Goal: Information Seeking & Learning: Find specific fact

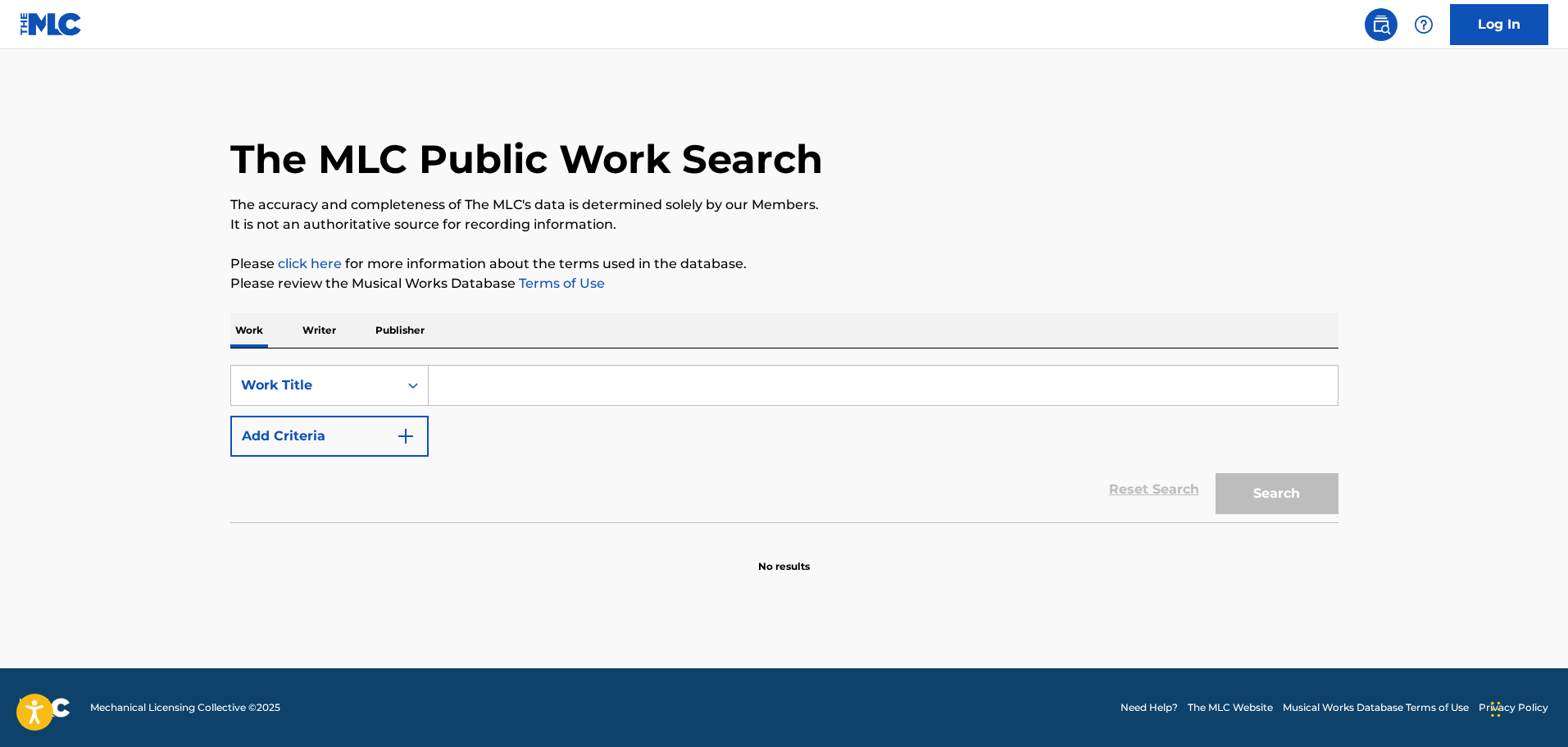
click at [584, 369] on input "Search Form" at bounding box center [883, 385] width 909 height 40
click at [576, 363] on div "SearchWithCriteriaa4c6cf3e-2ba3-49f0-8ca6-aa18831d426e Work Title Add Criteria …" at bounding box center [784, 435] width 1108 height 174
drag, startPoint x: 627, startPoint y: 291, endPoint x: 625, endPoint y: 303, distance: 12.2
click at [625, 289] on p "Please review the Musical Works Database Terms of Use" at bounding box center [784, 284] width 1108 height 20
click at [570, 411] on div "SearchWithCriteriaa4c6cf3e-2ba3-49f0-8ca6-aa18831d426e Work Title Add Criteria" at bounding box center [784, 410] width 1108 height 92
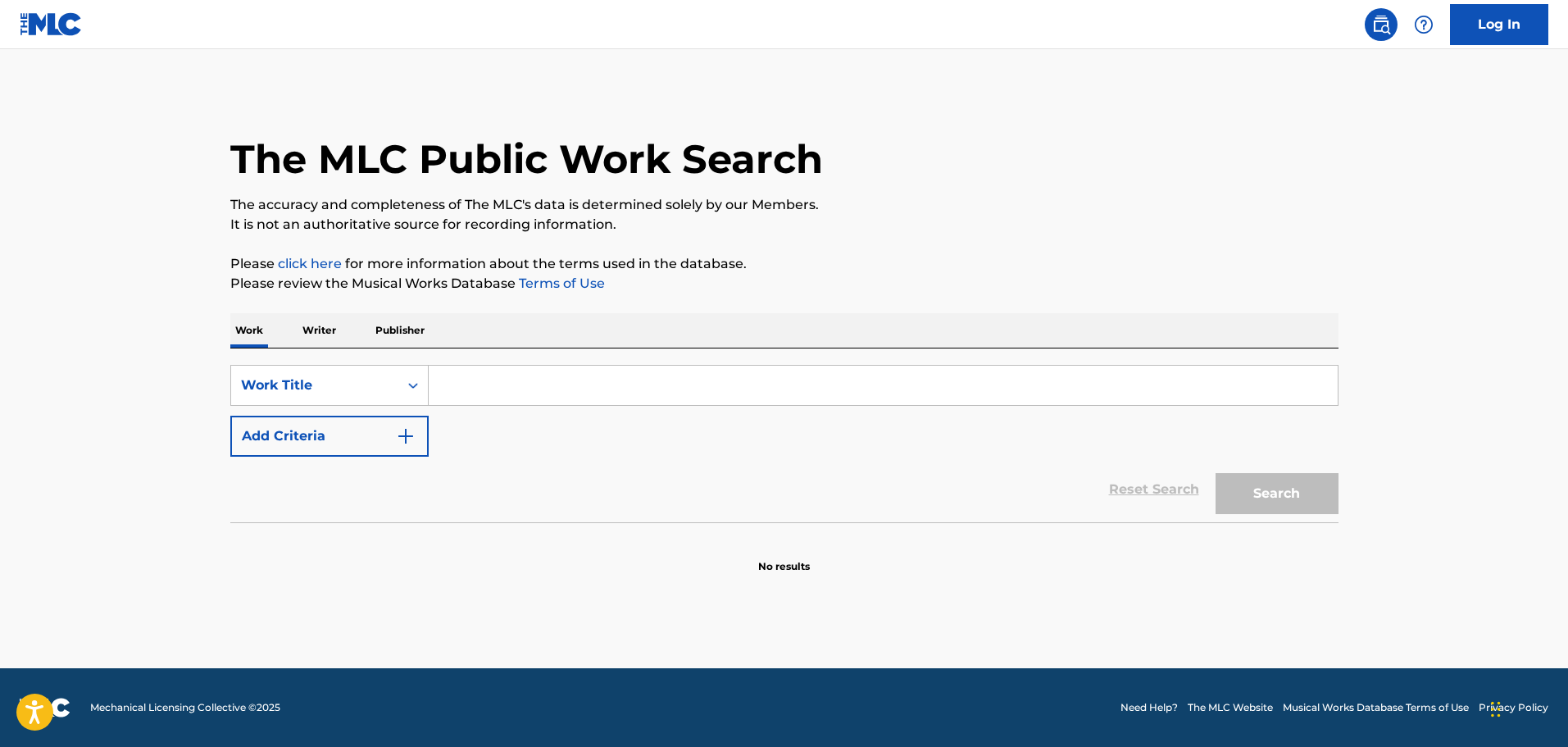
click at [566, 395] on input "Search Form" at bounding box center [883, 385] width 909 height 40
click at [576, 367] on input "Search Form" at bounding box center [883, 385] width 909 height 40
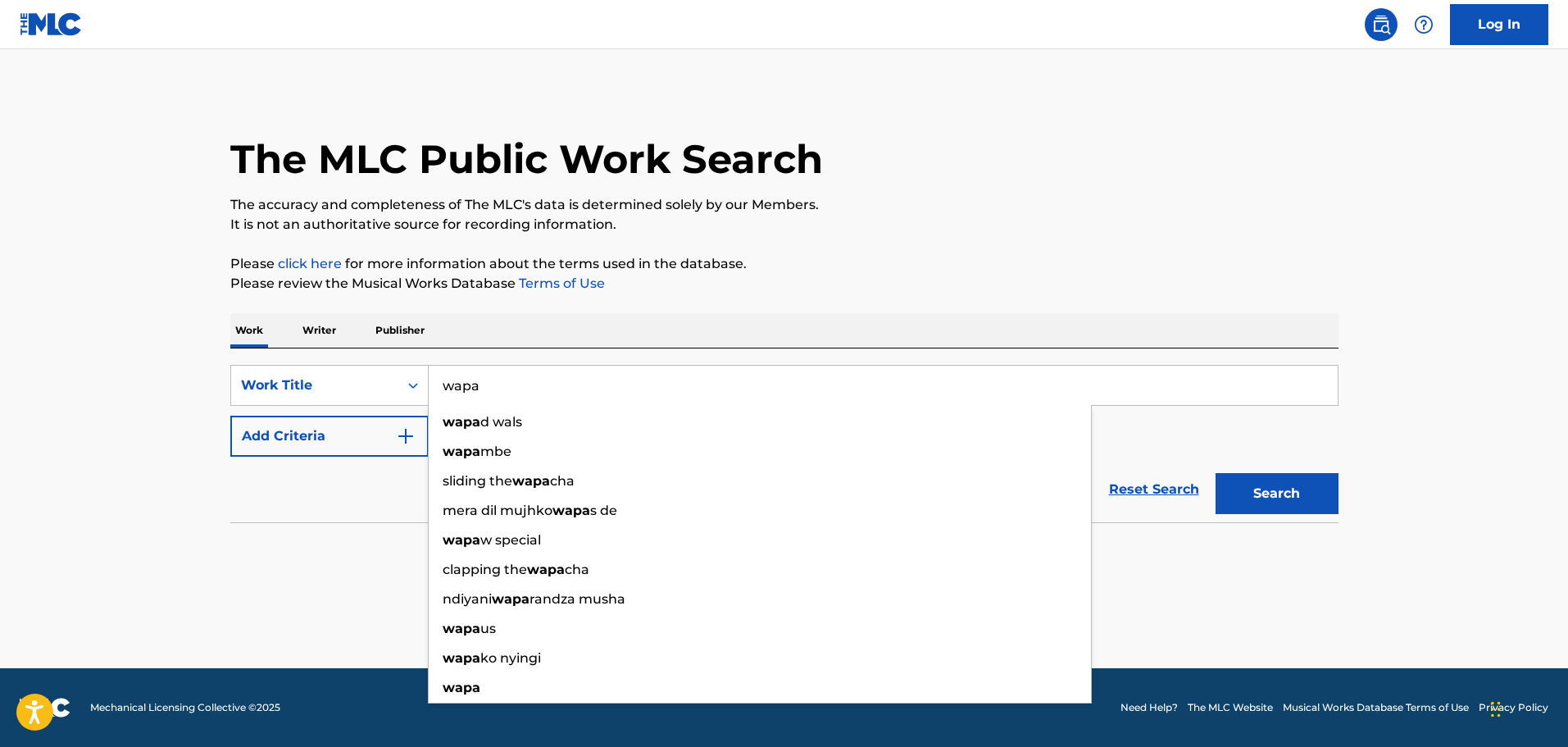
type input "wapa"
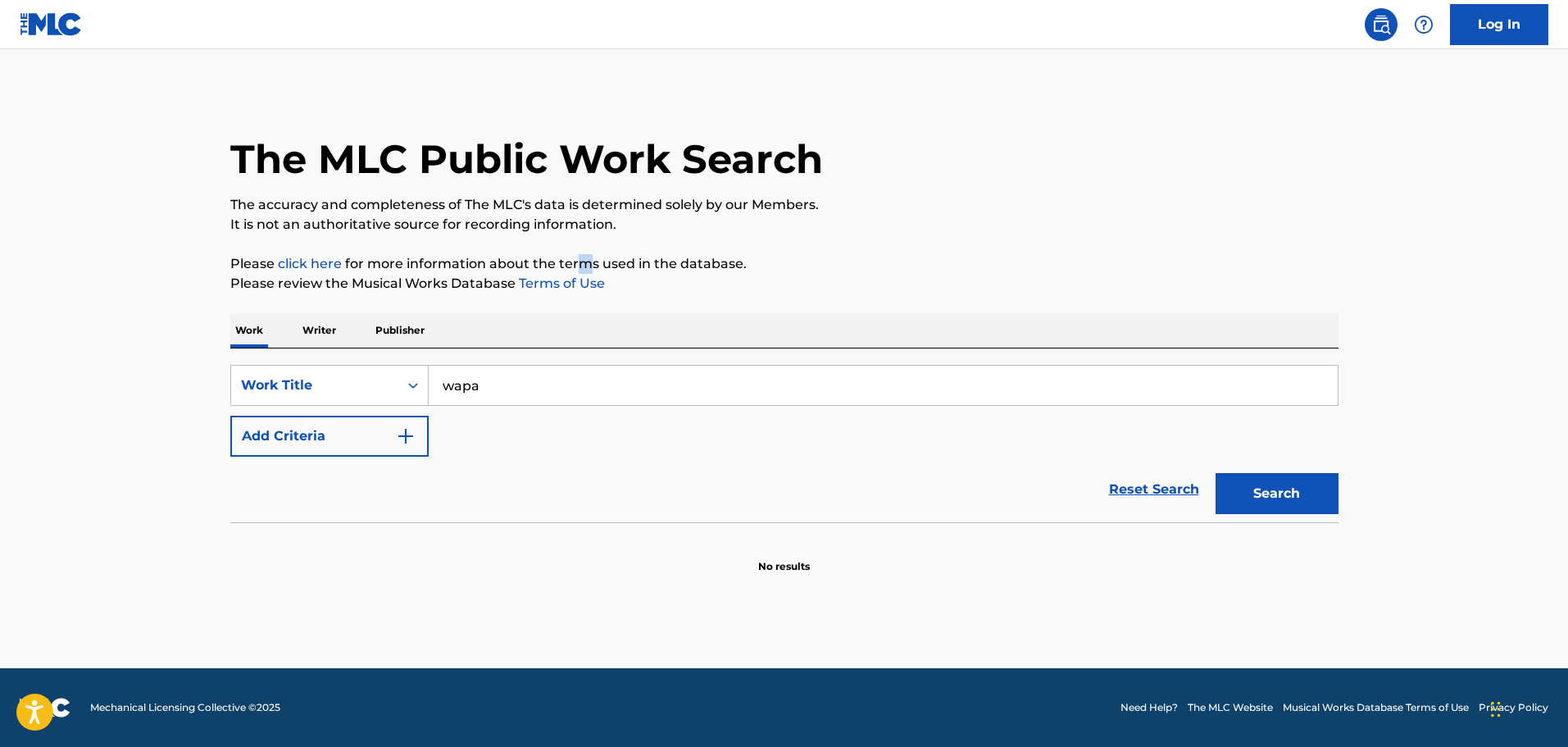
drag, startPoint x: 581, startPoint y: 271, endPoint x: 556, endPoint y: 315, distance: 50.6
click at [584, 272] on p "Please click here for more information about the terms used in the database." at bounding box center [784, 264] width 1108 height 20
click at [373, 440] on button "Add Criteria" at bounding box center [329, 435] width 198 height 41
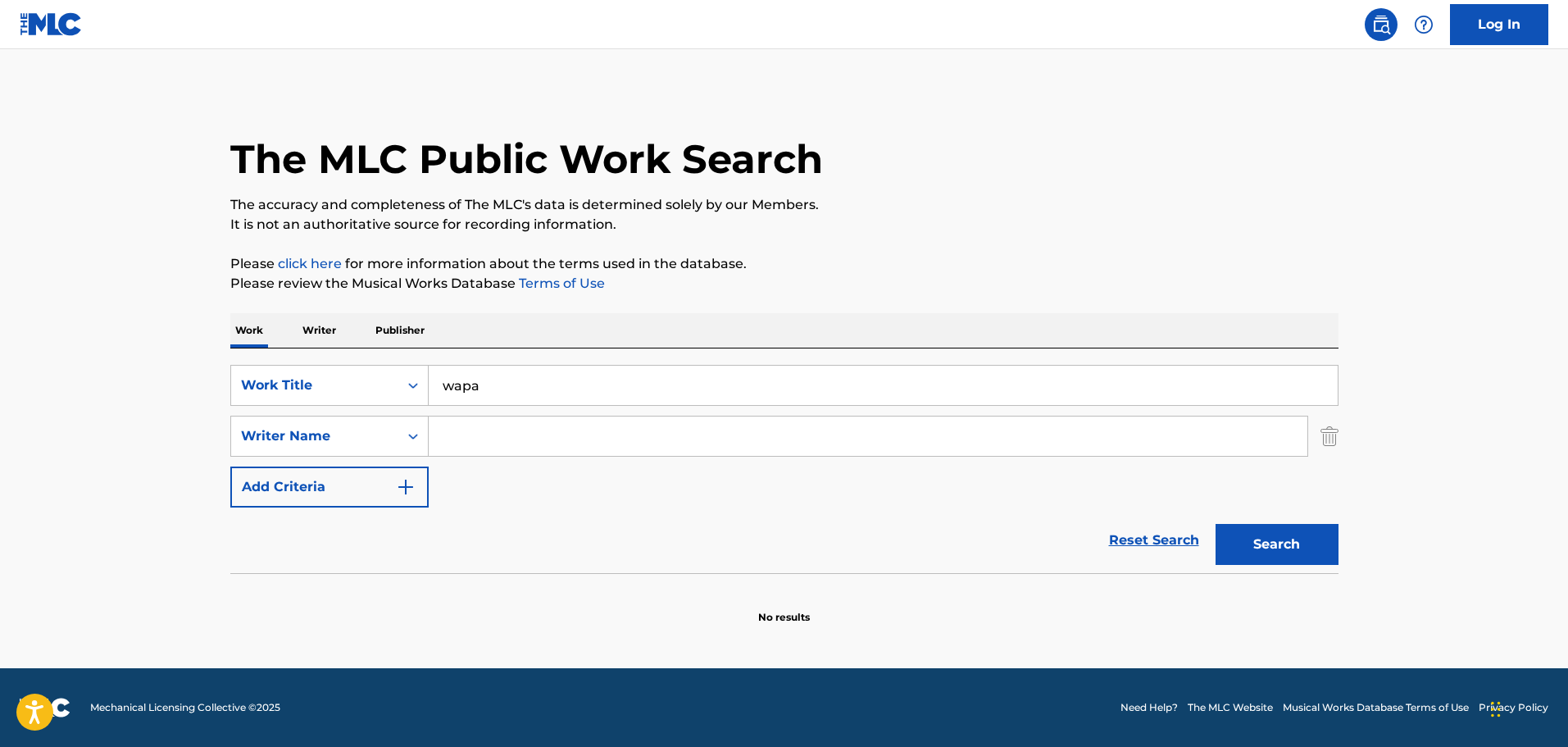
click at [500, 434] on input "Search Form" at bounding box center [868, 436] width 878 height 40
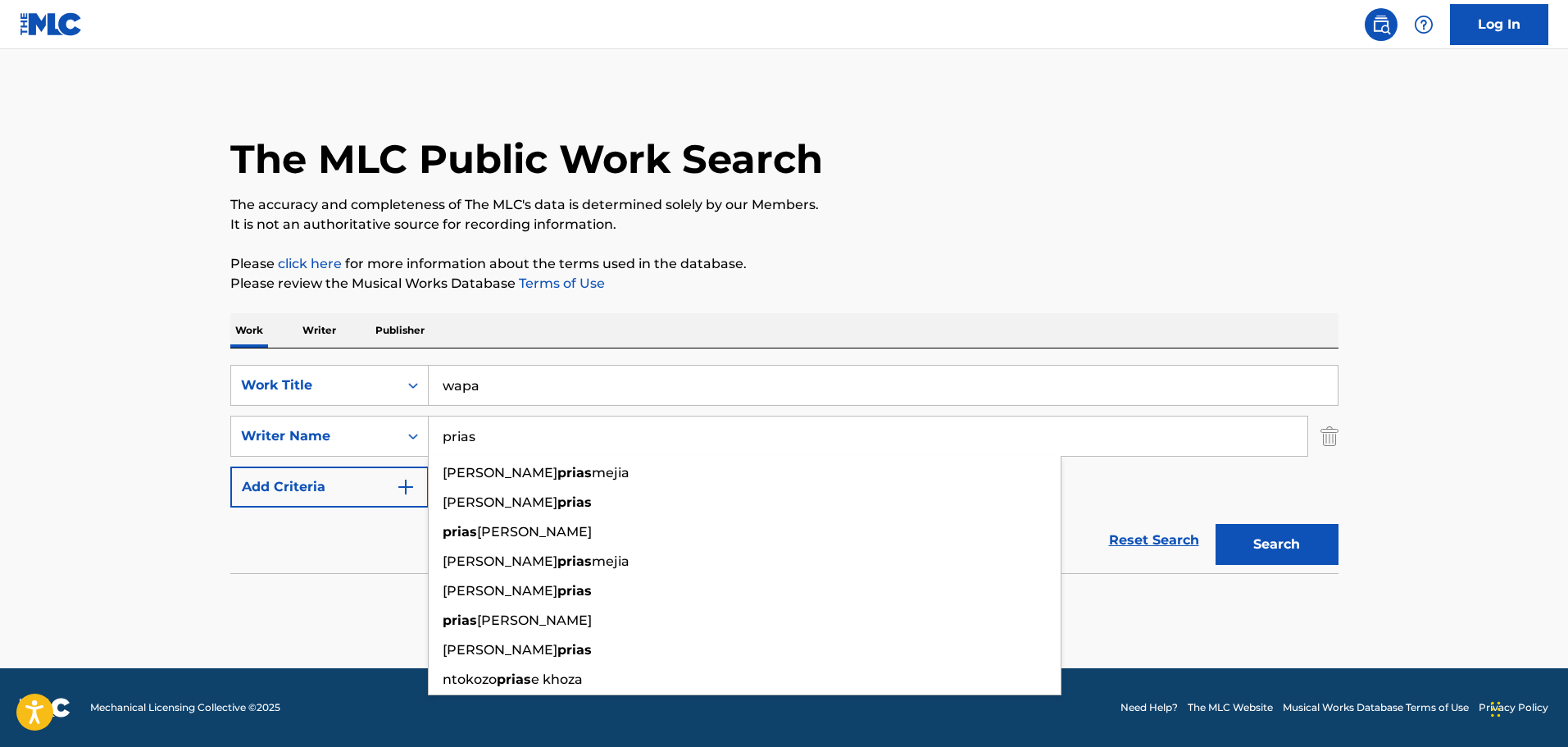
type input "prias"
click at [1113, 494] on div "SearchWithCriteriaa4c6cf3e-2ba3-49f0-8ca6-aa18831d426e Work Title wapa SearchWi…" at bounding box center [784, 435] width 1108 height 142
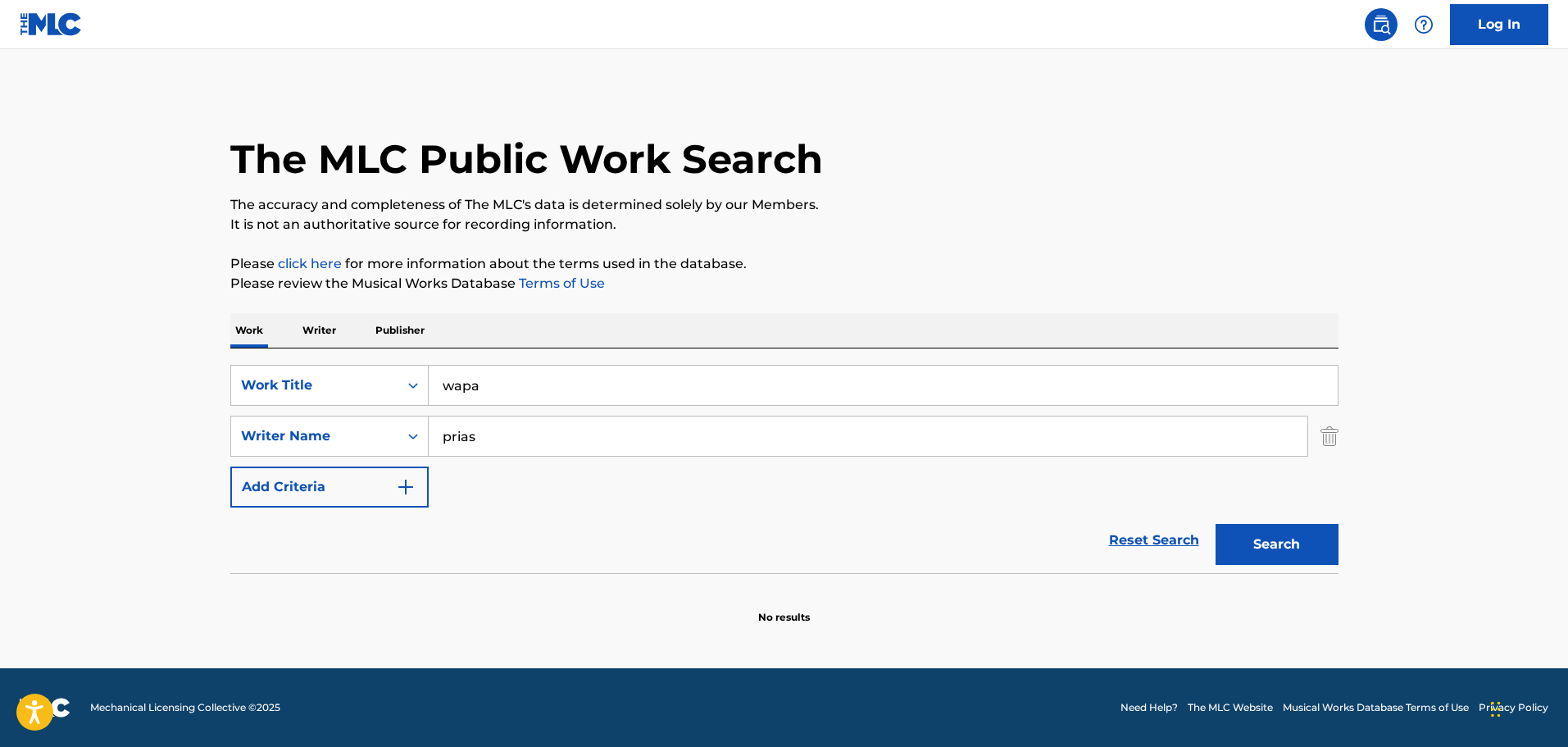
click at [1258, 543] on button "Search" at bounding box center [1276, 544] width 122 height 41
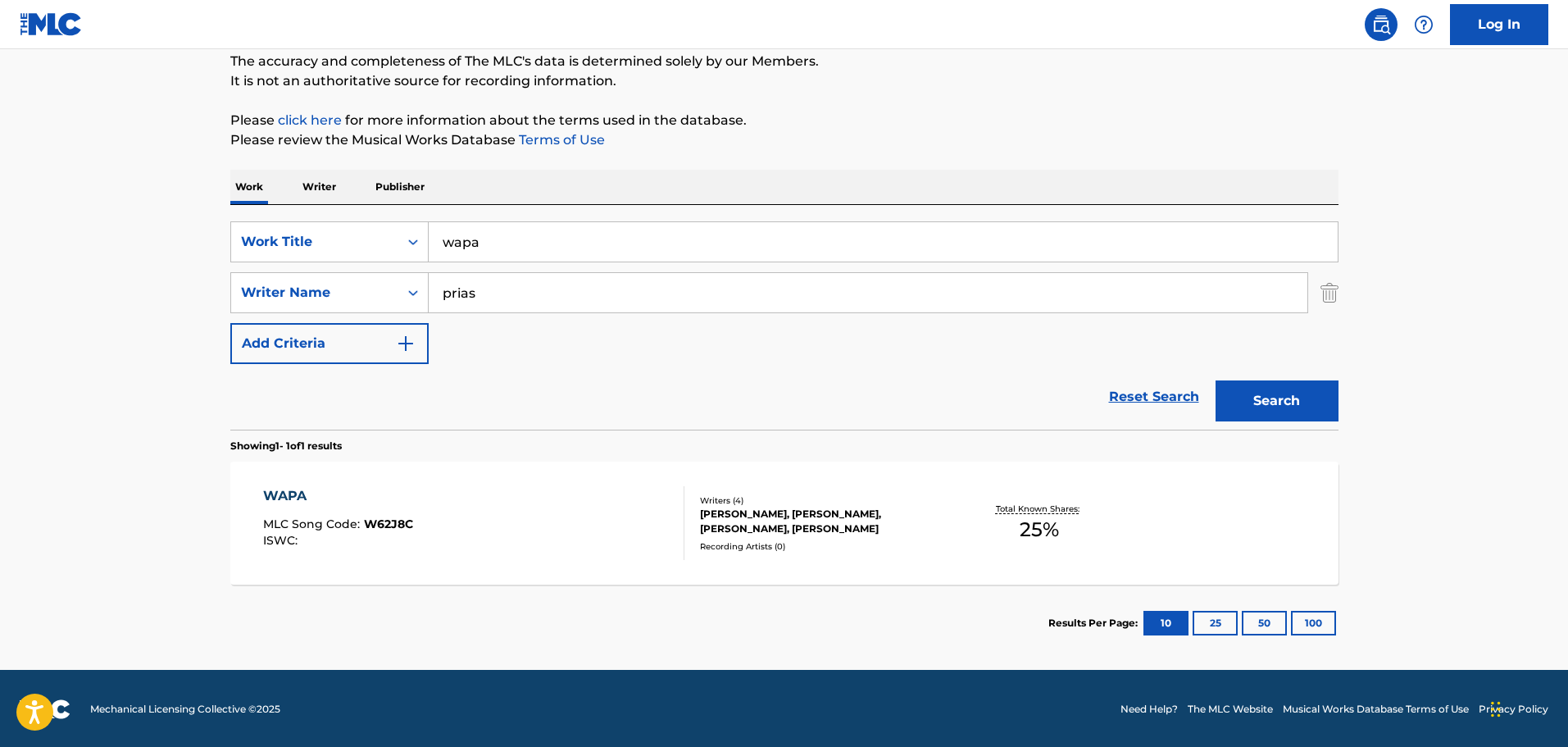
scroll to position [145, 0]
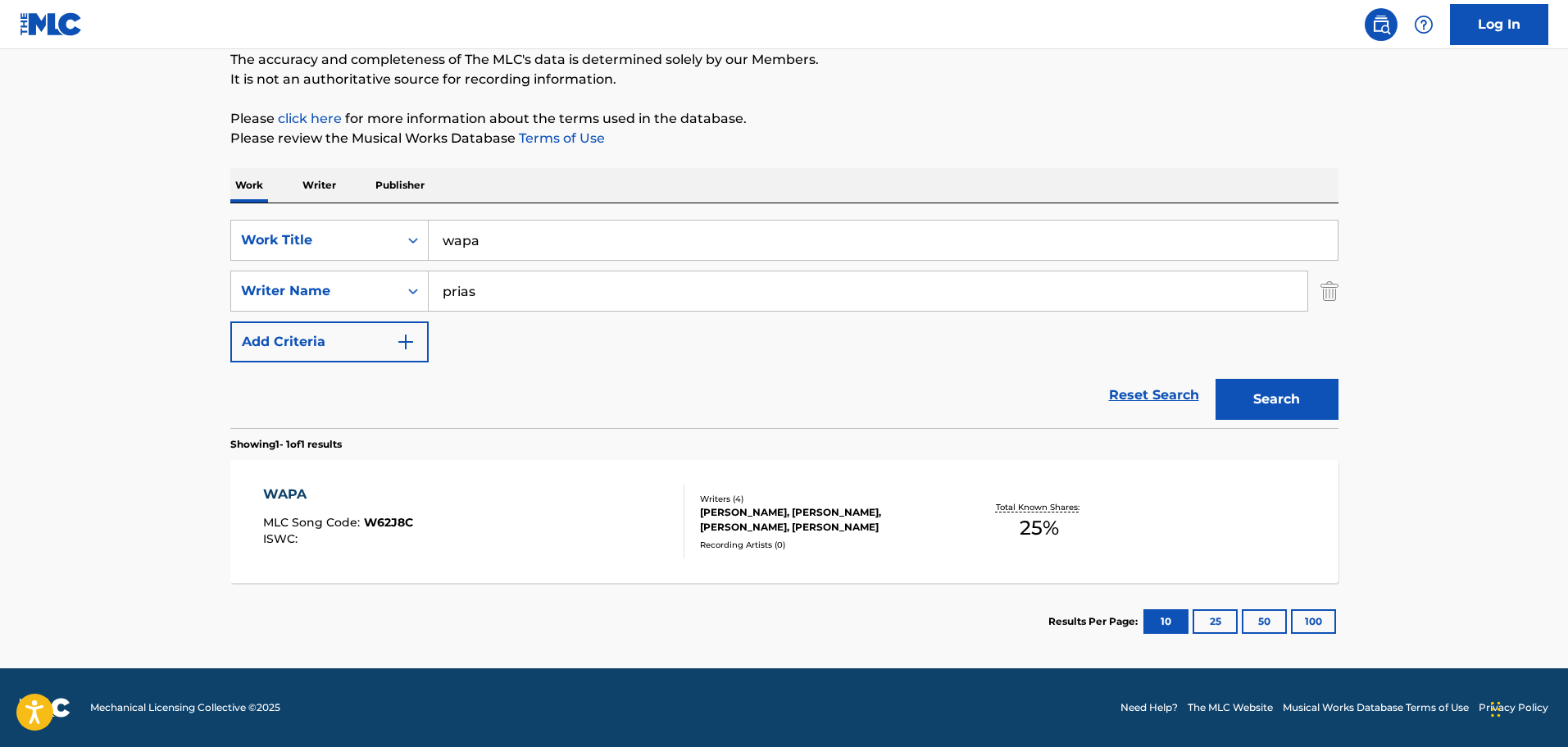
click at [592, 532] on div "WAPA MLC Song Code : W62J8C ISWC :" at bounding box center [473, 522] width 421 height 74
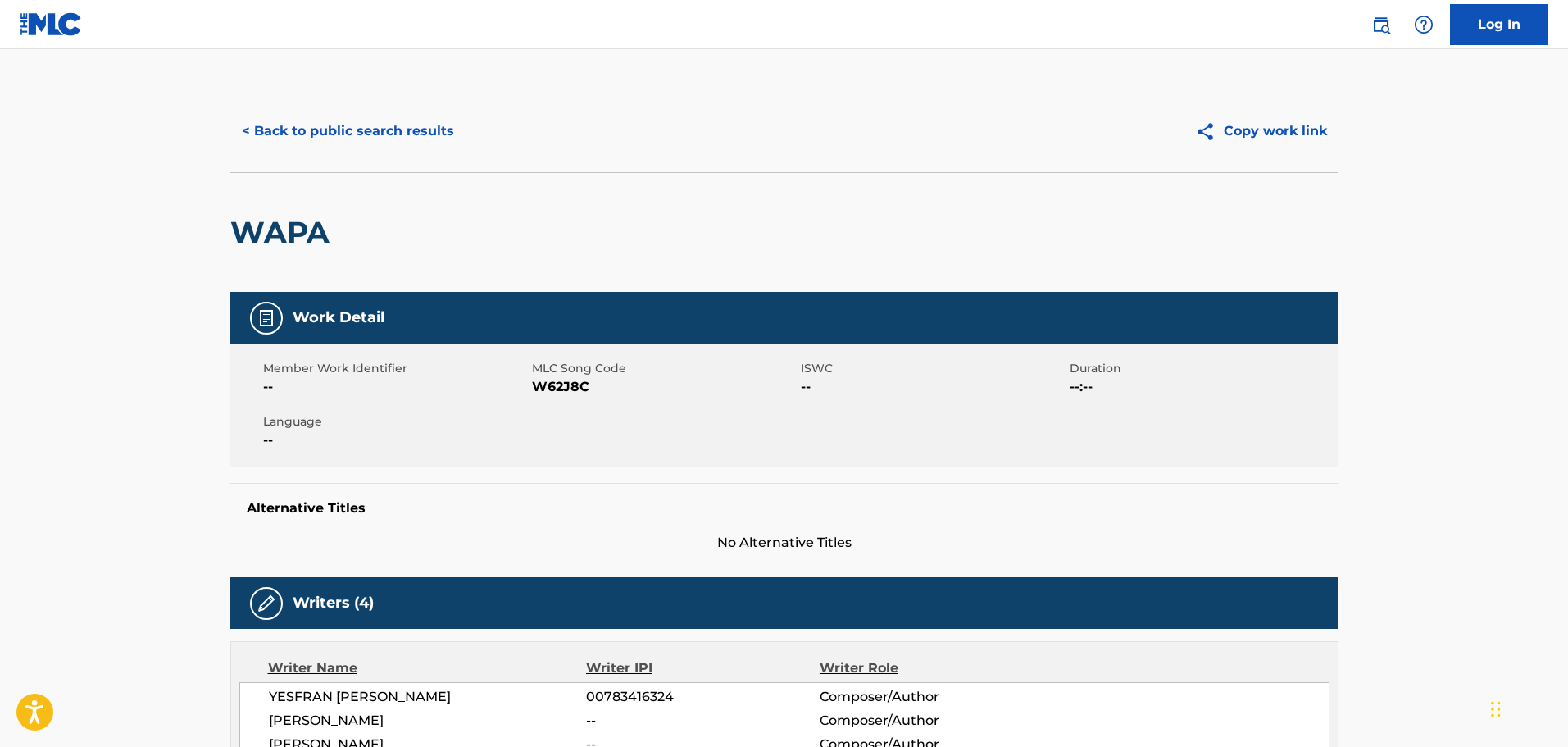
click at [357, 126] on button "< Back to public search results" at bounding box center [347, 130] width 235 height 41
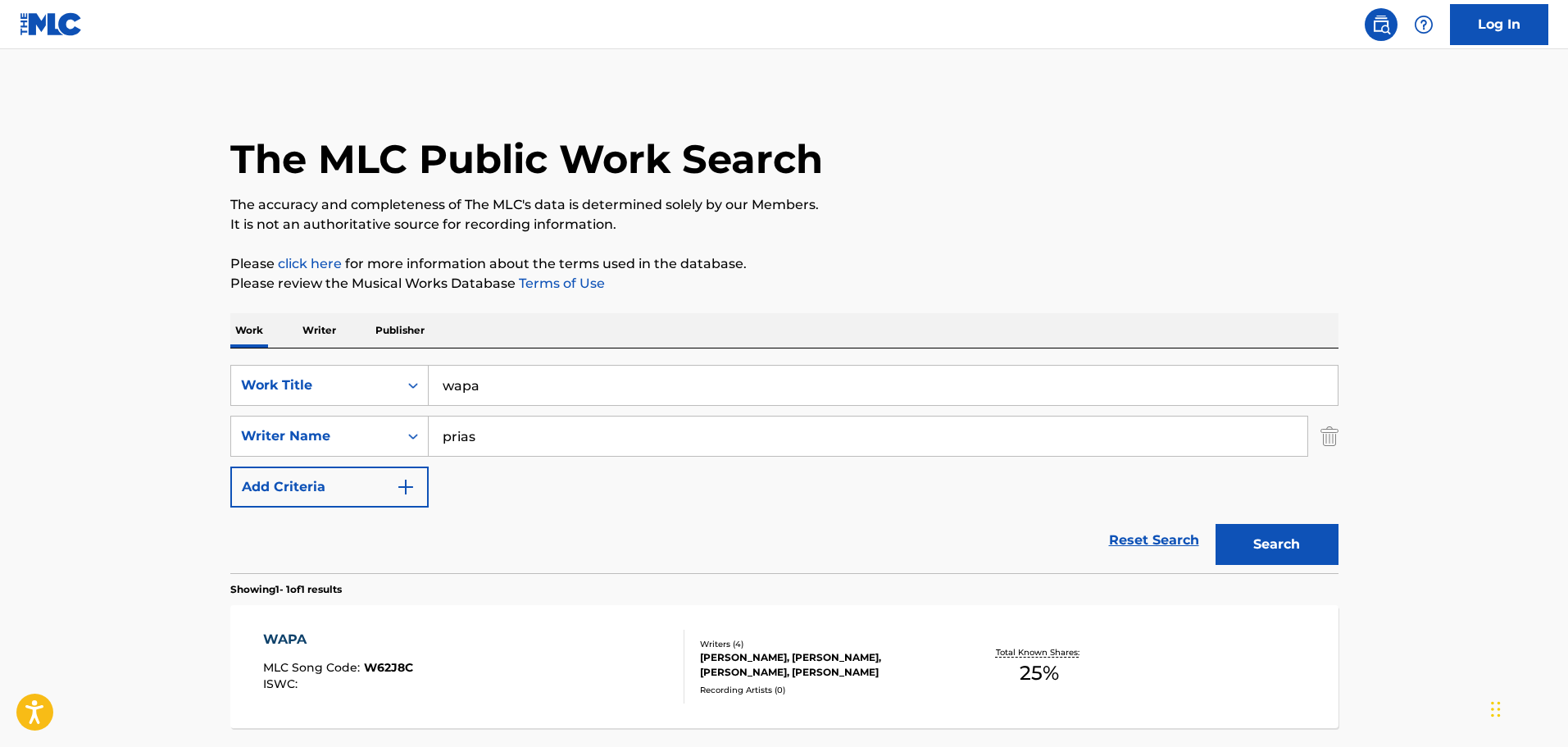
scroll to position [52, 0]
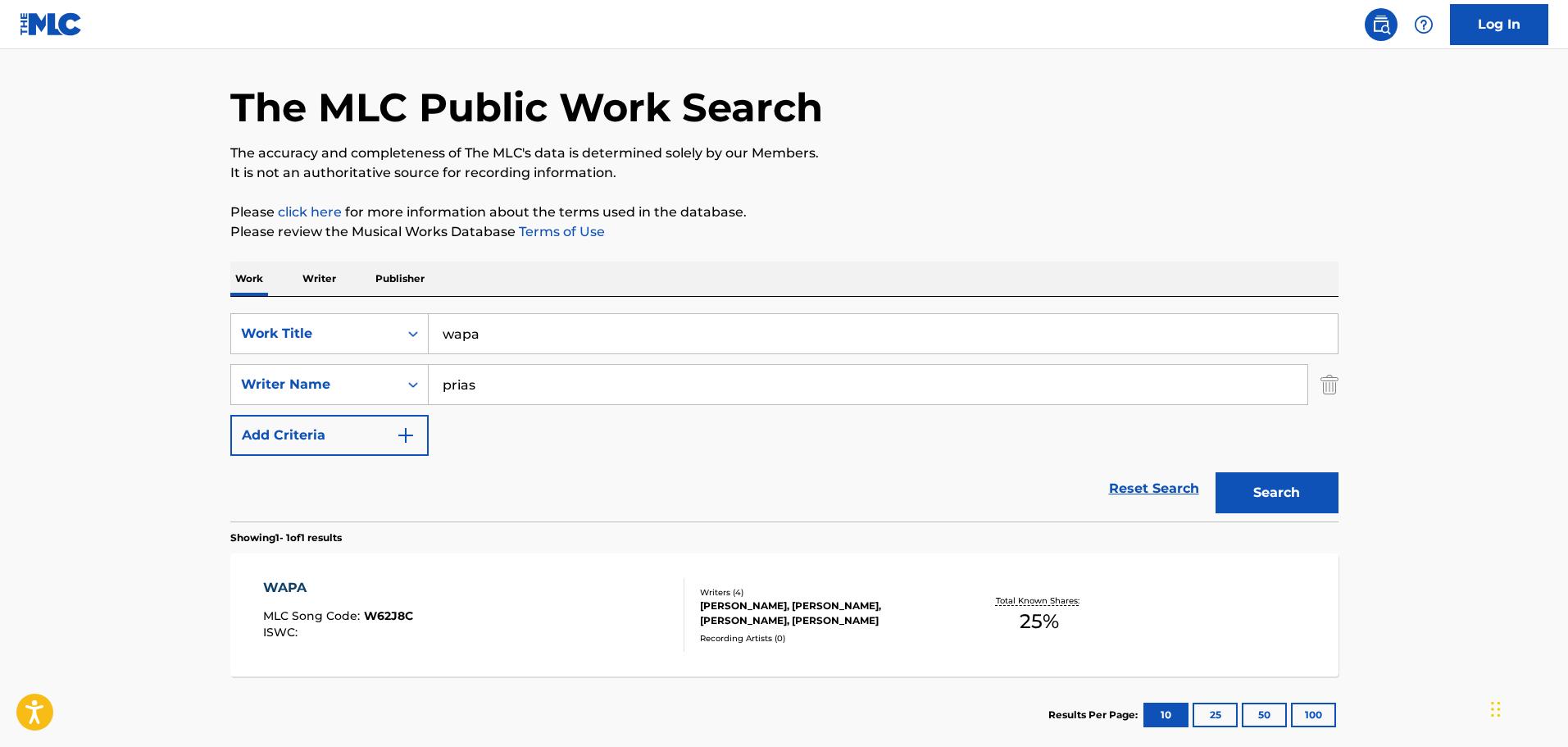
click at [521, 655] on div "WAPA MLC Song Code : W62J8C ISWC : Writers ( 4 ) [PERSON_NAME], [PERSON_NAME], …" at bounding box center [784, 615] width 1108 height 123
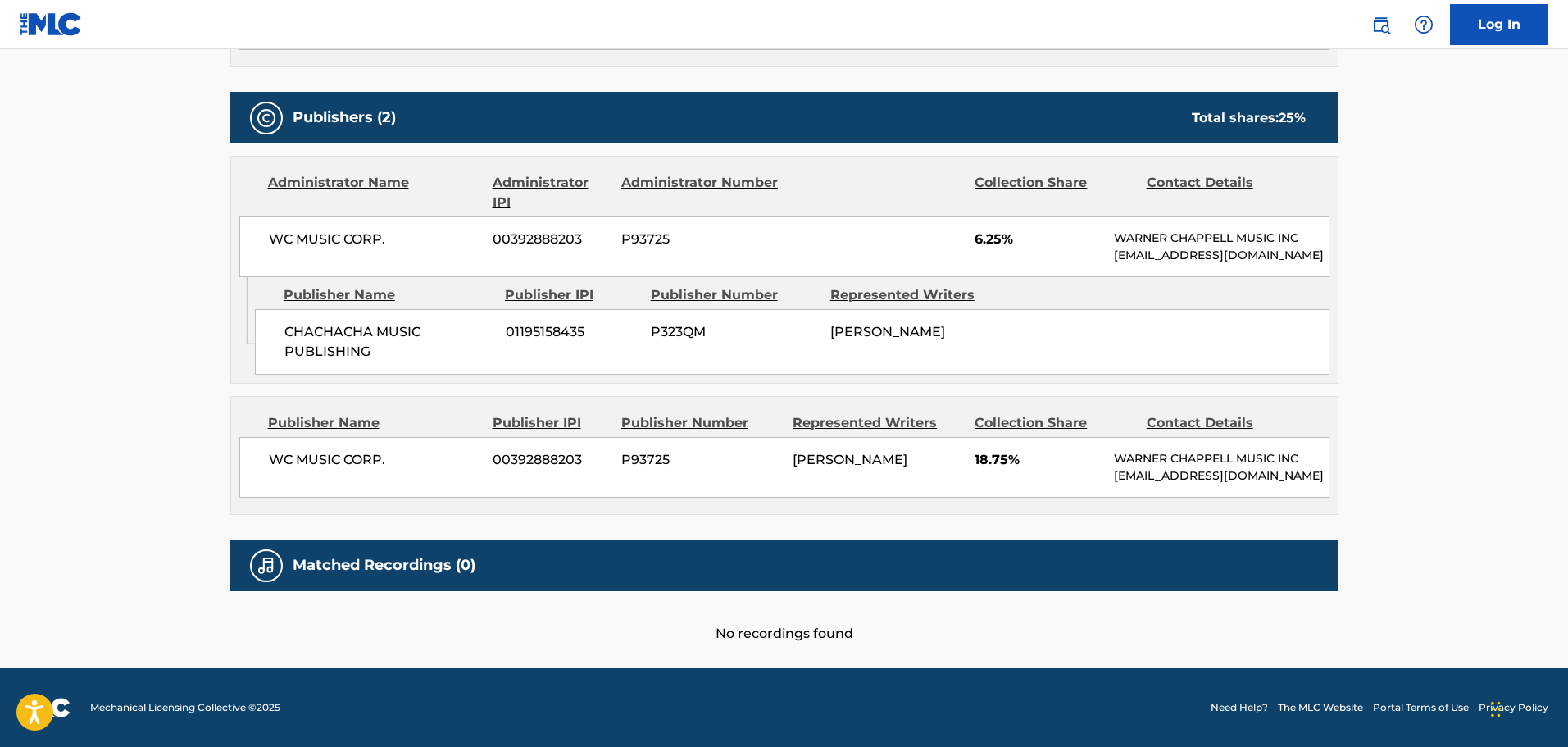
scroll to position [768, 0]
click at [600, 587] on div "Matched Recordings (0)" at bounding box center [784, 566] width 1108 height 52
drag, startPoint x: 1193, startPoint y: 492, endPoint x: 254, endPoint y: 87, distance: 1022.6
click at [254, 92] on div "Publishers (2) Total shares: 25 % Administrator Name Administrator IPI Administ…" at bounding box center [784, 303] width 1108 height 423
click at [364, 109] on h5 "Publishers (2)" at bounding box center [344, 118] width 104 height 19
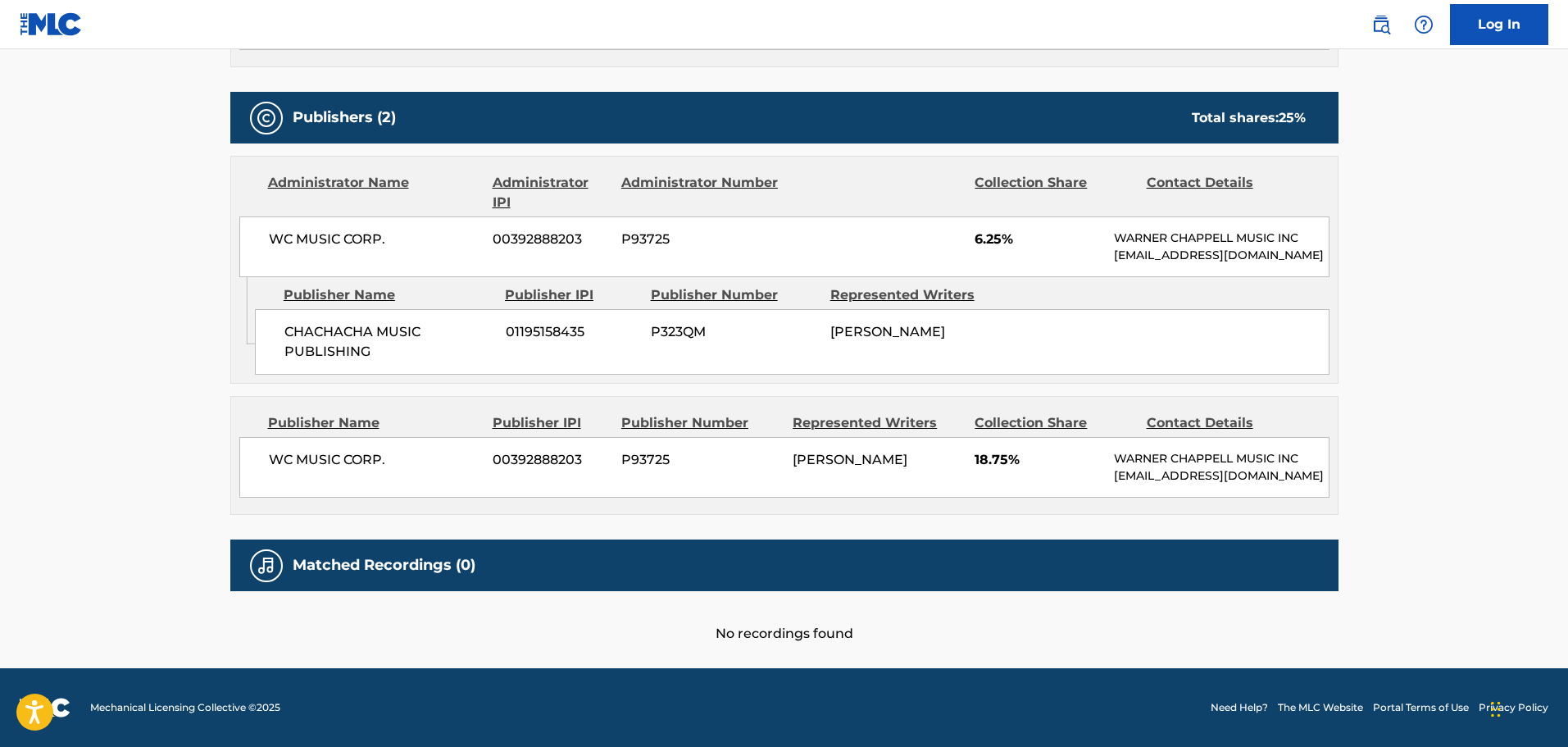
drag, startPoint x: 240, startPoint y: 81, endPoint x: 1213, endPoint y: 489, distance: 1055.1
click at [1213, 489] on div "Publishers (2) Total shares: 25 % Administrator Name Administrator IPI Administ…" at bounding box center [784, 303] width 1108 height 423
click at [1213, 489] on div "WC MUSIC CORP. 00392888203 P93725 [PERSON_NAME] 18.75% [PERSON_NAME] MUSIC INC …" at bounding box center [784, 467] width 1090 height 61
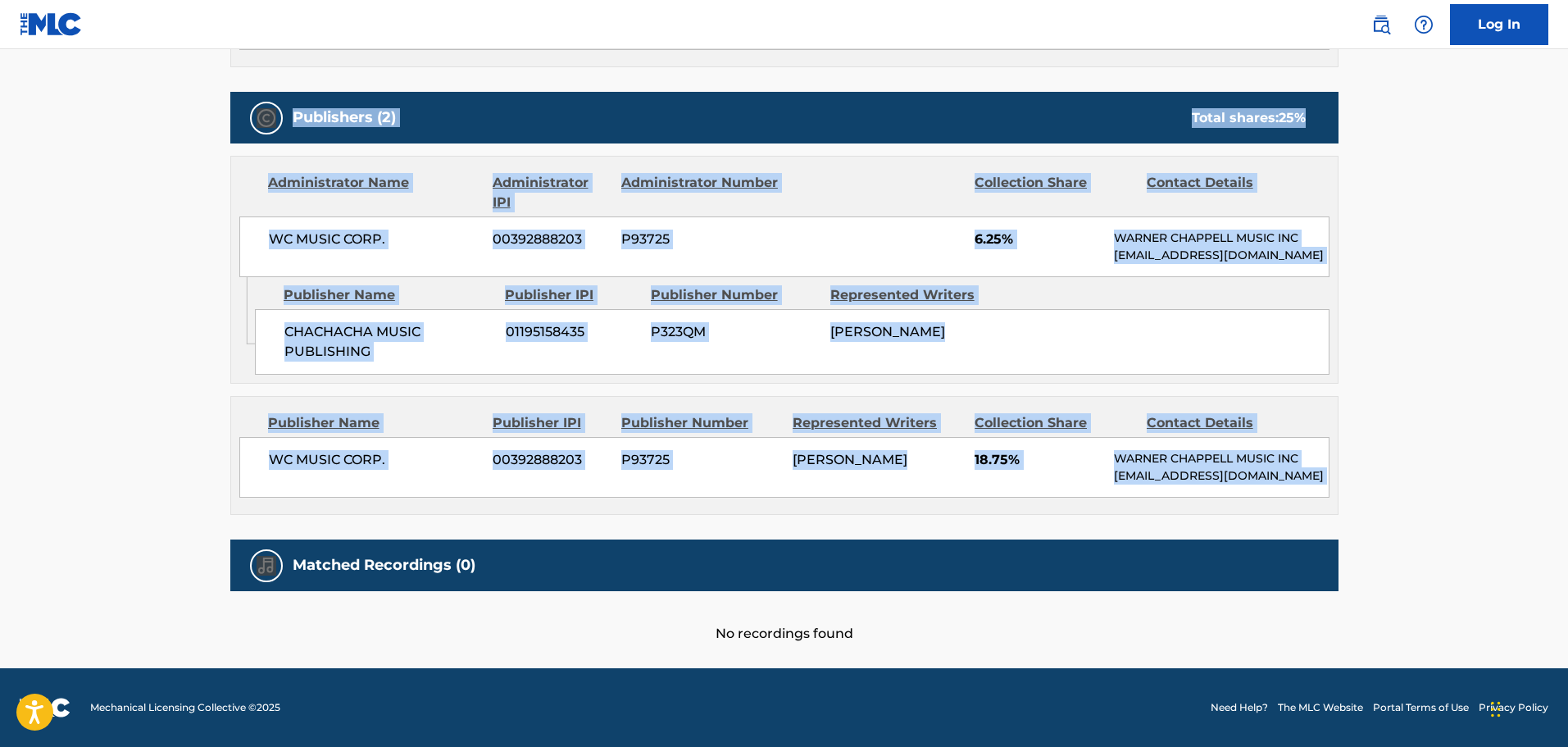
drag, startPoint x: 1213, startPoint y: 489, endPoint x: 203, endPoint y: 89, distance: 1086.3
click at [281, 56] on div "Work Detail Member Work Identifier -- MLC Song Code W62J8C ISWC -- Duration --:…" at bounding box center [784, 101] width 1108 height 1085
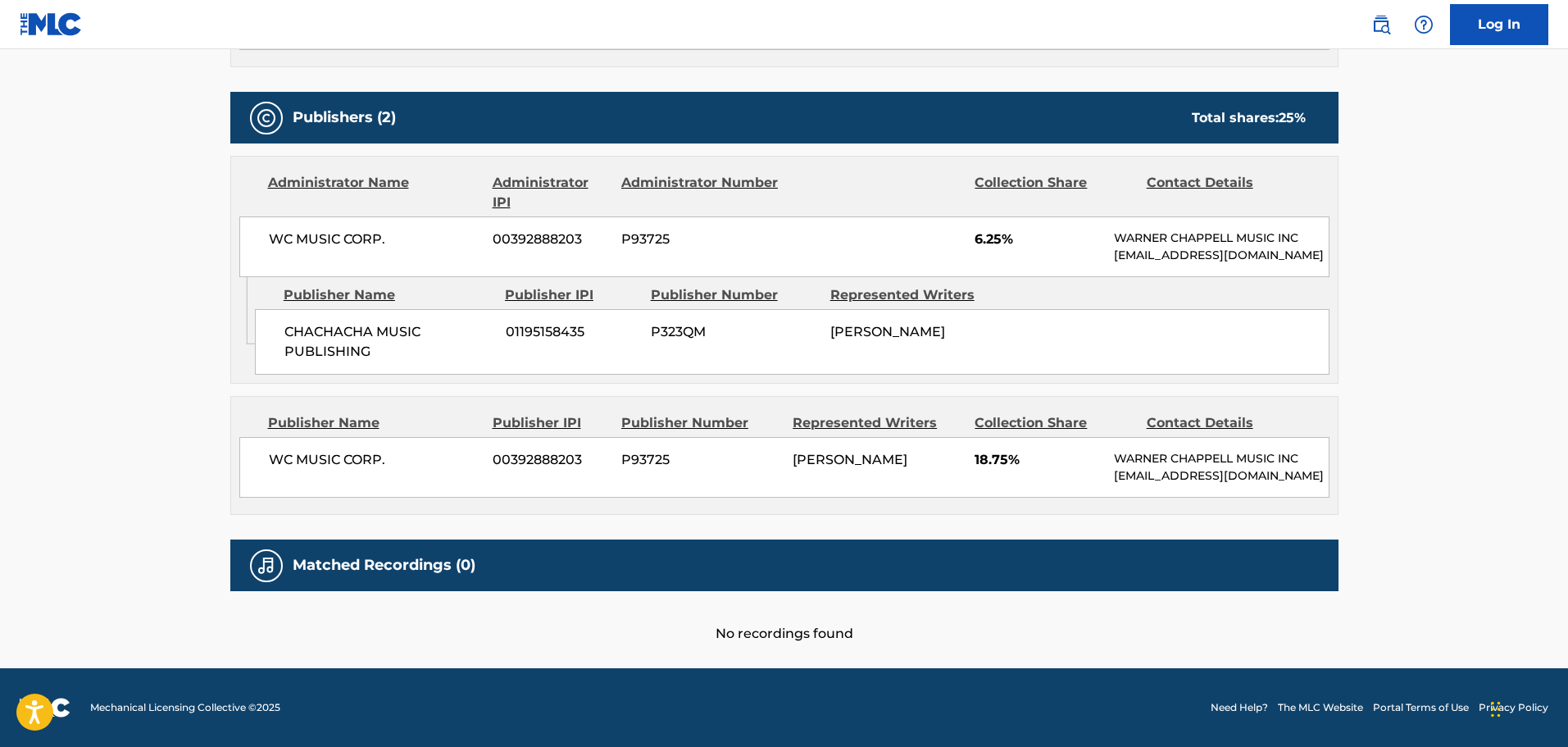
click at [234, 60] on div "Work Detail Member Work Identifier -- MLC Song Code W62J8C ISWC -- Duration --:…" at bounding box center [784, 101] width 1108 height 1085
drag, startPoint x: 236, startPoint y: 62, endPoint x: 1146, endPoint y: 508, distance: 1013.4
click at [1146, 508] on div "Publishers (2) Total shares: 25 % Administrator Name Administrator IPI Administ…" at bounding box center [784, 303] width 1108 height 423
click at [1146, 505] on div "Publisher Name Publisher IPI Publisher Number Represented Writers Collection Sh…" at bounding box center [784, 455] width 1106 height 118
click at [1092, 450] on span "18.75%" at bounding box center [1038, 460] width 127 height 20
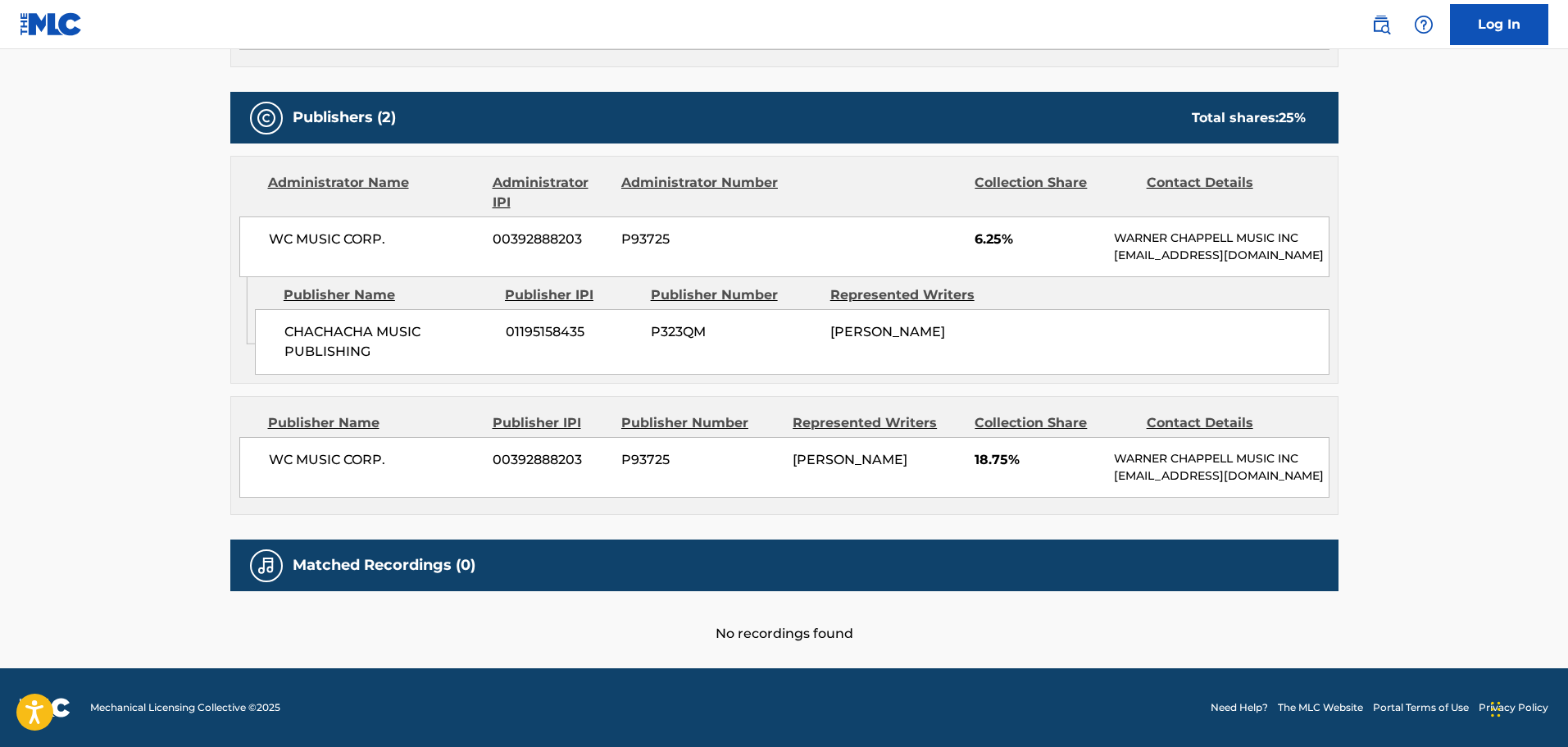
drag, startPoint x: 1158, startPoint y: 476, endPoint x: 211, endPoint y: 81, distance: 1026.1
click at [211, 81] on div "< Back to public search results Copy work link WAPA Work Detail Member Work Ide…" at bounding box center [784, 1] width 1147 height 1287
click at [258, 109] on img at bounding box center [267, 119] width 20 height 20
drag, startPoint x: 257, startPoint y: 72, endPoint x: 248, endPoint y: 67, distance: 10.3
click at [255, 102] on div at bounding box center [266, 118] width 33 height 33
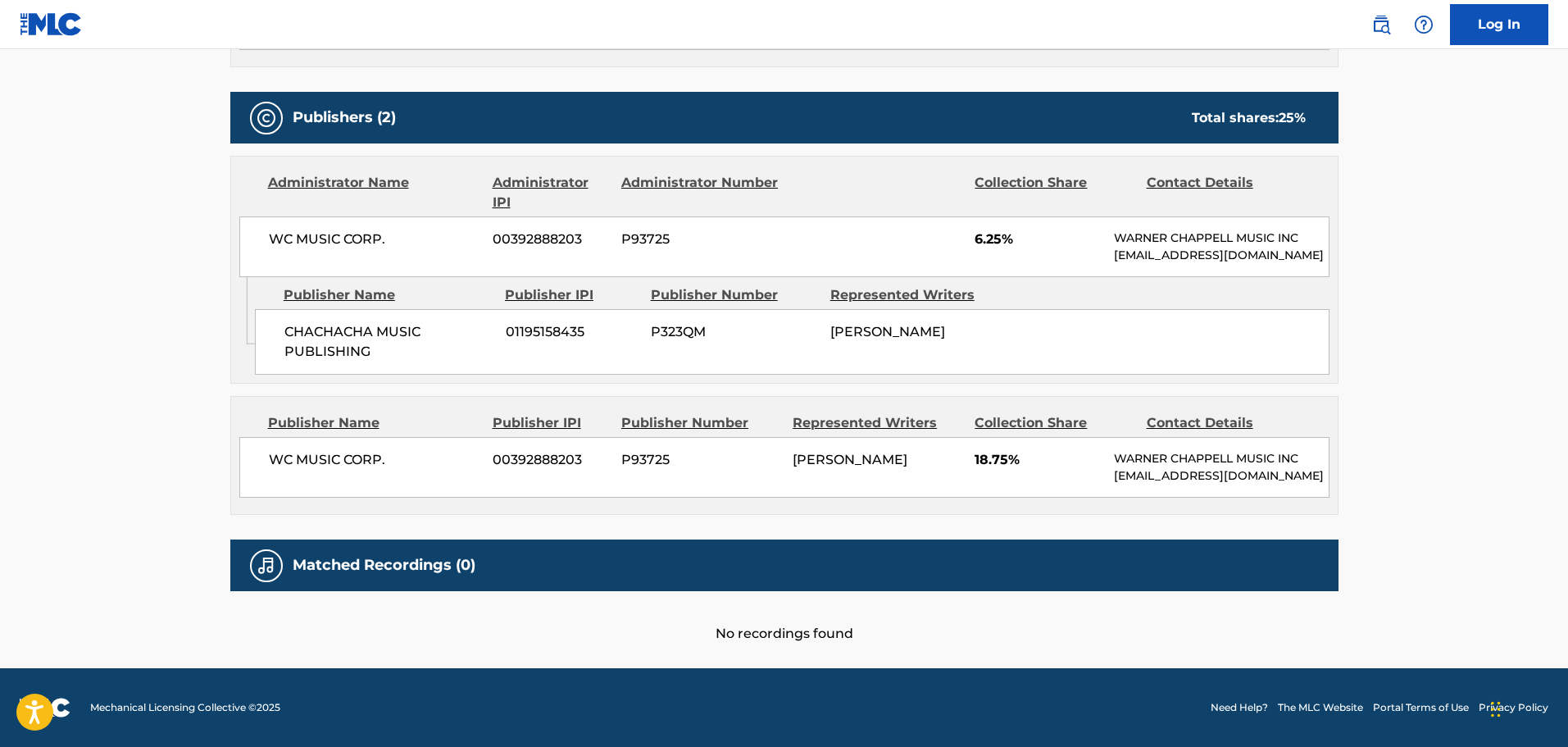
click at [243, 92] on div "Publishers (2) Total shares: 25 %" at bounding box center [784, 118] width 1108 height 52
click at [328, 109] on h5 "Publishers (2)" at bounding box center [344, 118] width 104 height 19
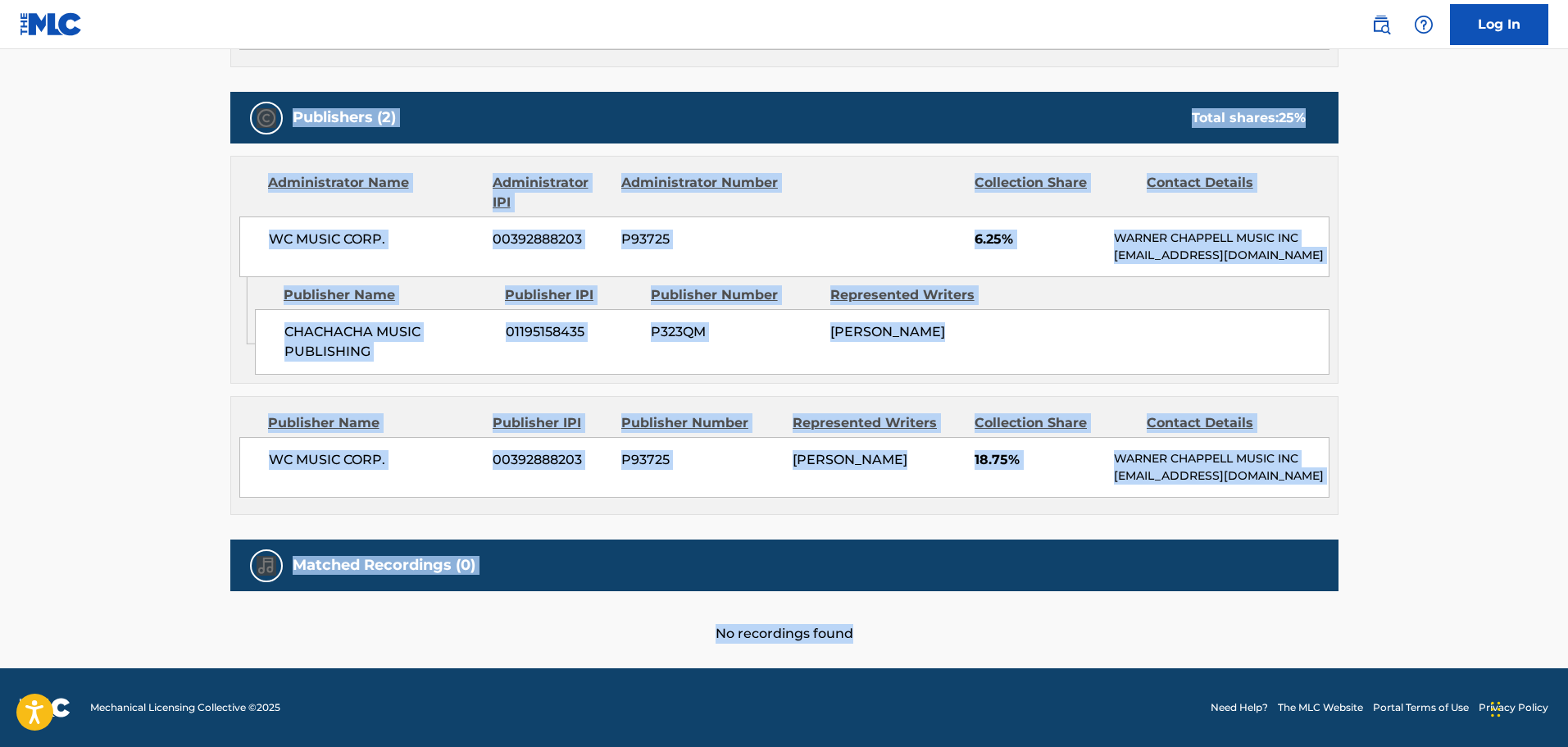
drag, startPoint x: 265, startPoint y: 72, endPoint x: 906, endPoint y: 614, distance: 839.4
click at [906, 614] on div "Work Detail Member Work Identifier -- MLC Song Code W62J8C ISWC -- Duration --:…" at bounding box center [784, 101] width 1108 height 1085
click at [908, 612] on div "No recordings found" at bounding box center [784, 618] width 1108 height 53
click at [793, 419] on div "Publisher Name Publisher IPI Publisher Number Represented Writers Collection Sh…" at bounding box center [784, 455] width 1106 height 118
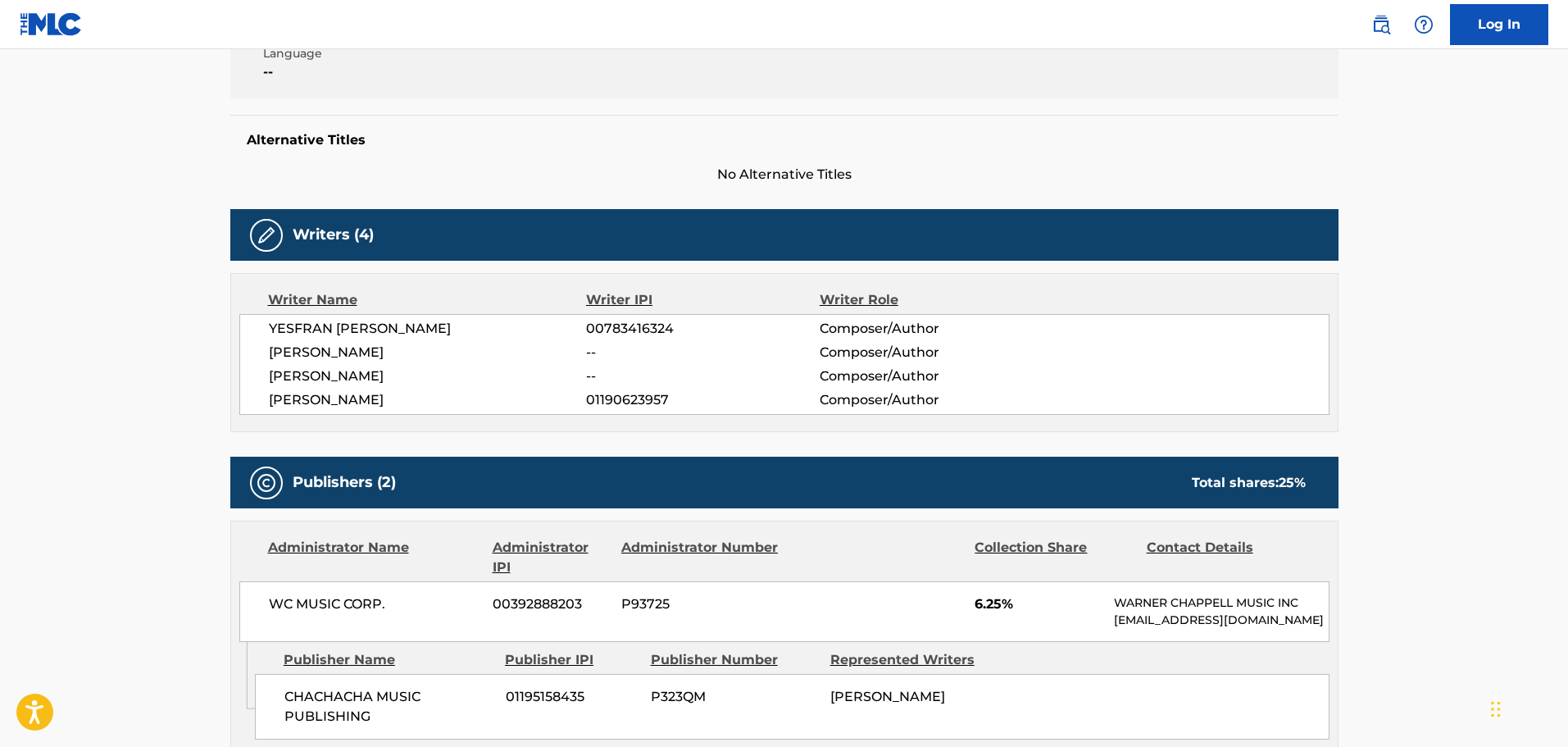
scroll to position [220, 0]
